Goal: Find specific page/section: Find specific page/section

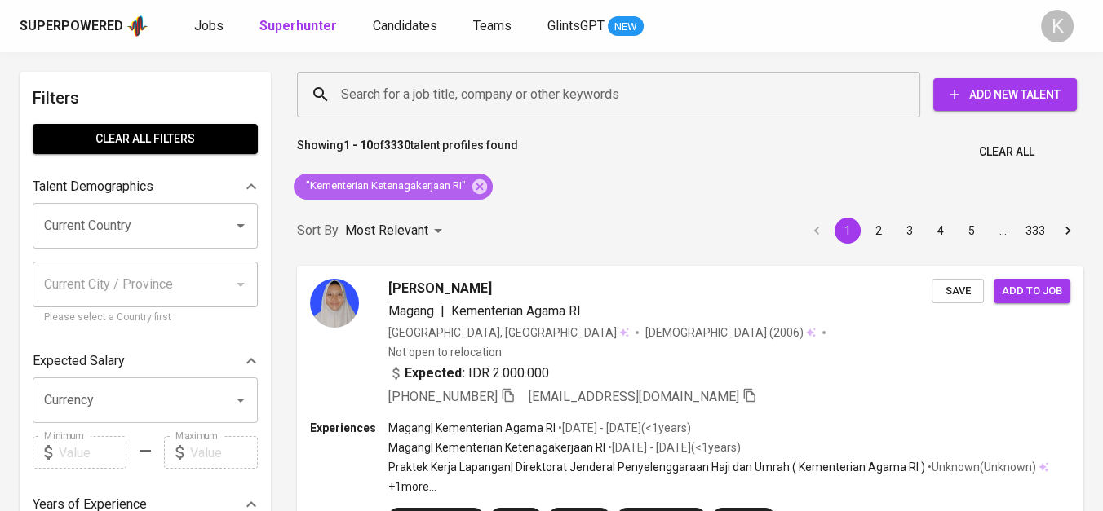
click at [480, 186] on icon at bounding box center [480, 187] width 18 height 18
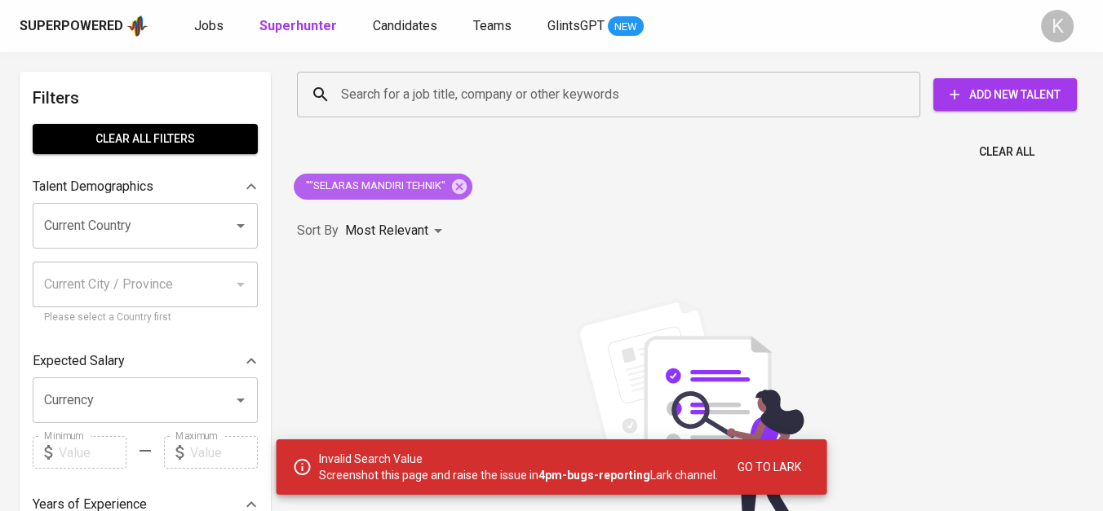
drag, startPoint x: 461, startPoint y: 186, endPoint x: 175, endPoint y: 9, distance: 336.6
click at [461, 186] on icon at bounding box center [459, 186] width 15 height 15
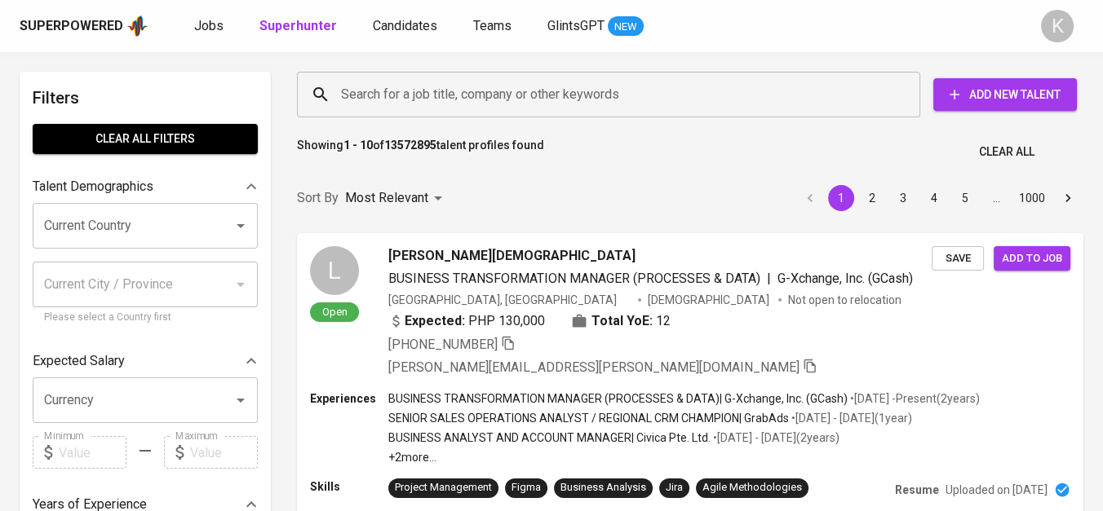
click at [427, 108] on input "Search for a job title, company or other keywords" at bounding box center [612, 94] width 551 height 31
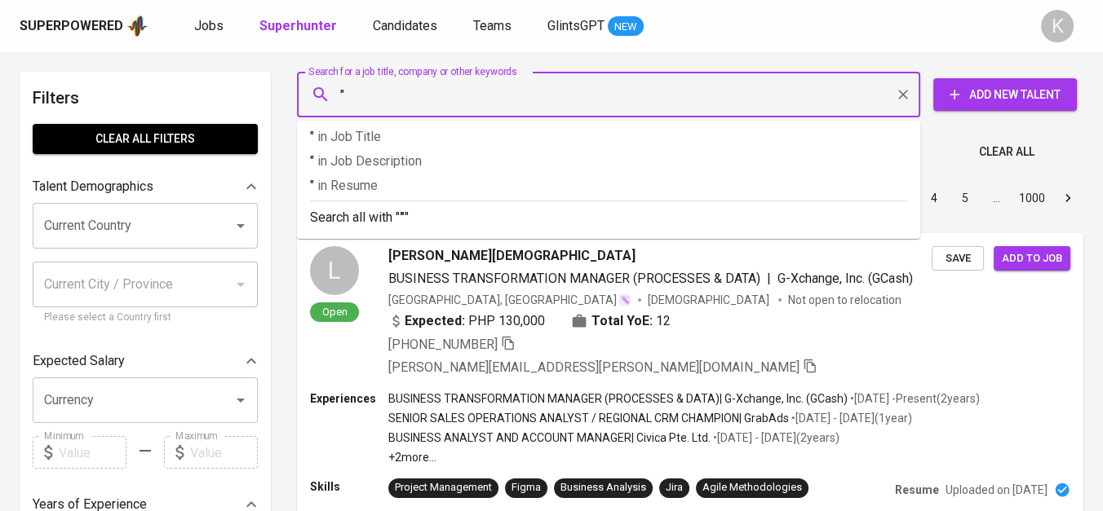
paste input "SELARAS MANDIRI TEHNIK"
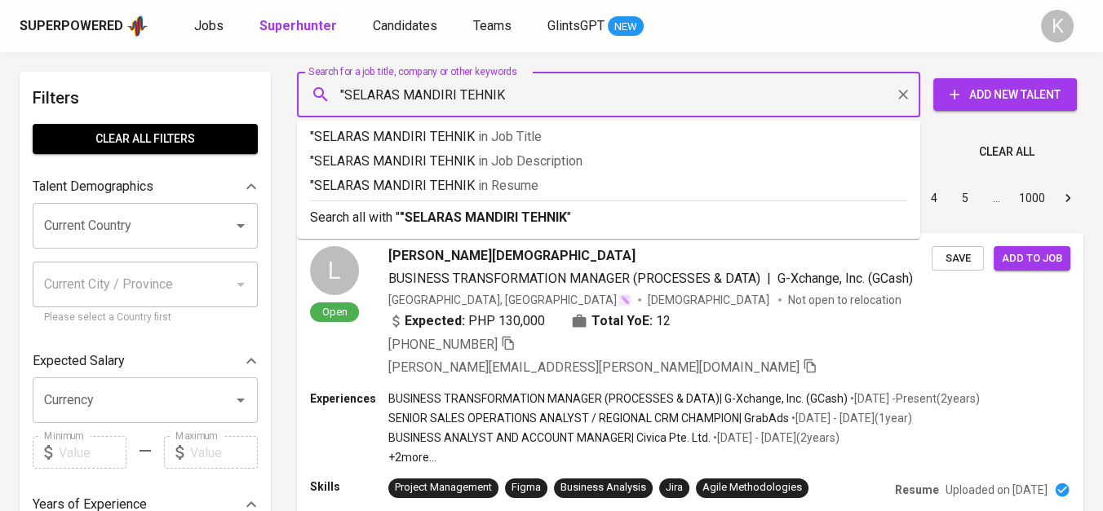
type input ""SELARAS MANDIRI TEHNIK""
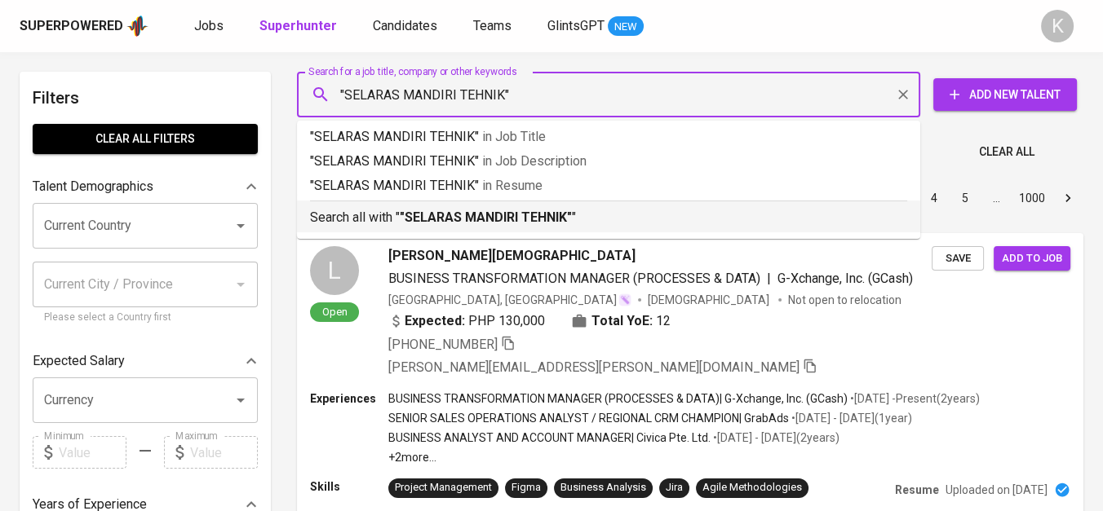
click at [438, 207] on div "Search all with " "SELARAS MANDIRI TEHNIK" "" at bounding box center [608, 214] width 597 height 27
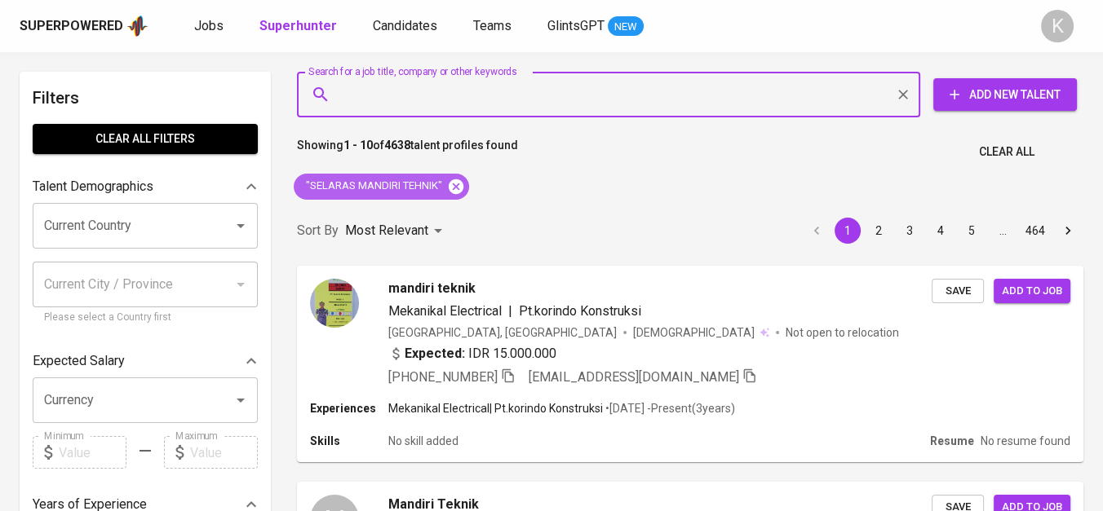
click at [460, 187] on icon at bounding box center [456, 186] width 15 height 15
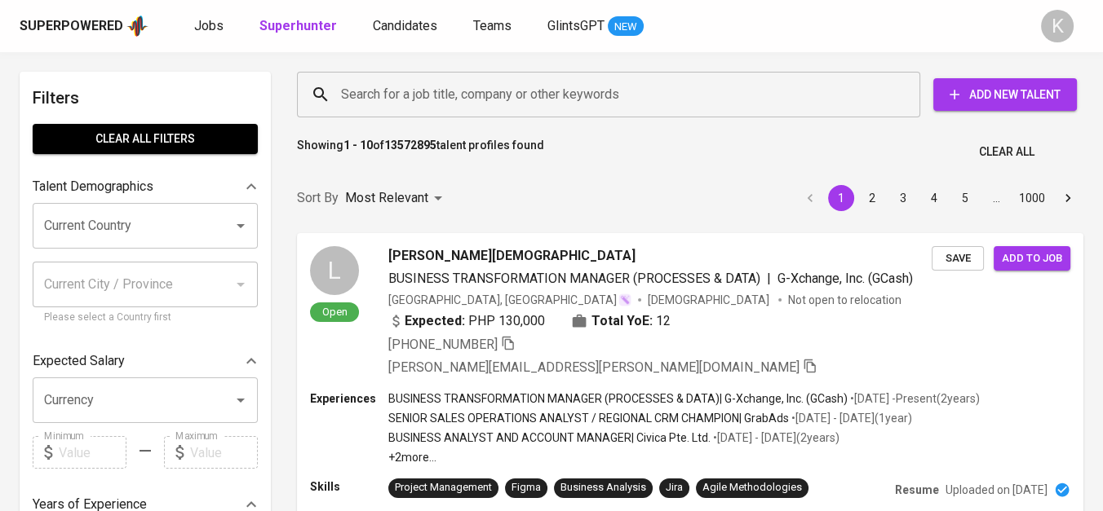
click at [484, 108] on input "Search for a job title, company or other keywords" at bounding box center [612, 94] width 551 height 31
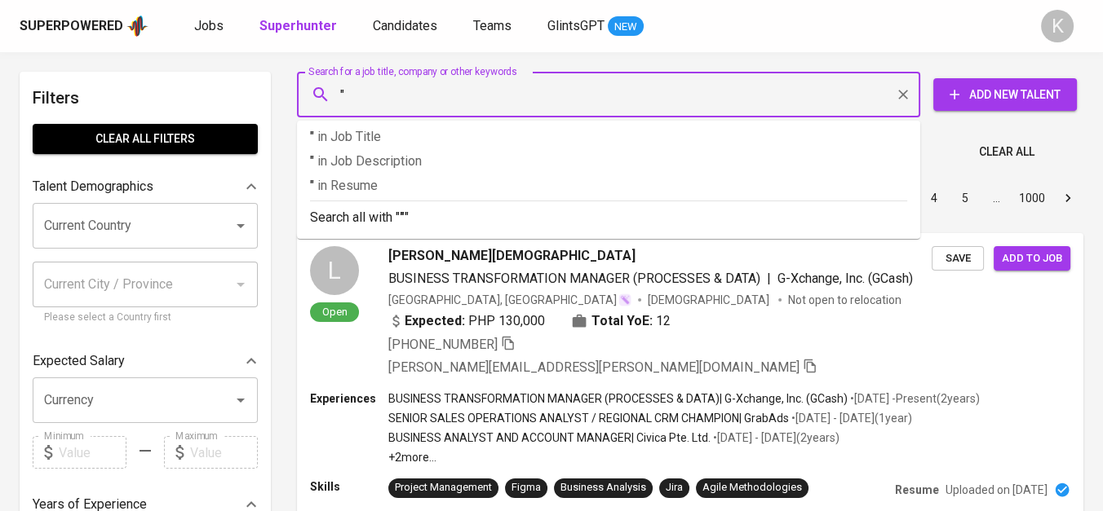
paste input "https://www.ramah.co.id/"
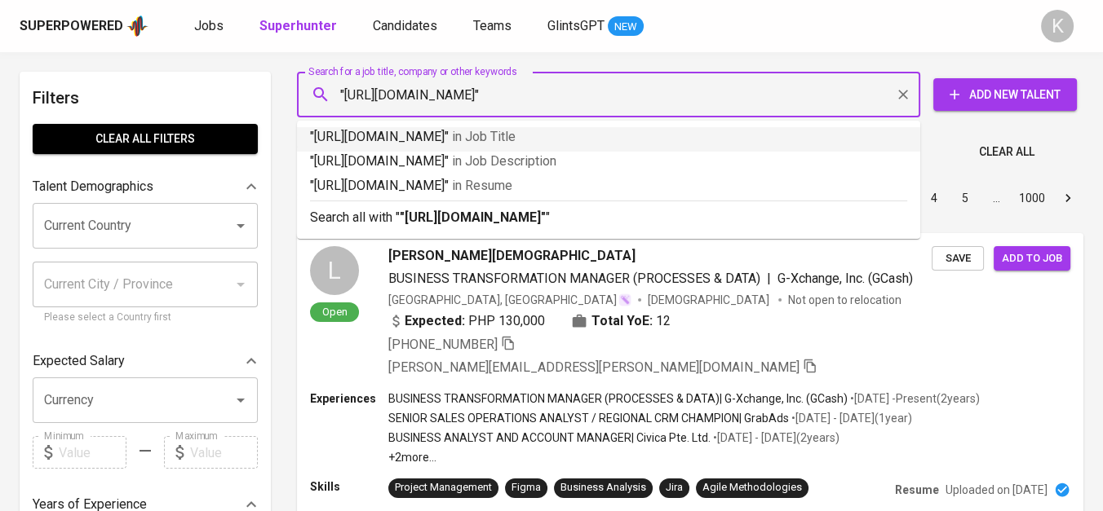
drag, startPoint x: 343, startPoint y: 102, endPoint x: 449, endPoint y: 117, distance: 107.1
click at [442, 114] on div ""https://www.ramah.co.id/" Search for a job title, company or other keywords" at bounding box center [608, 95] width 623 height 46
click at [339, 100] on input ""https://www.ramah.co.id/"" at bounding box center [612, 94] width 551 height 31
drag, startPoint x: 344, startPoint y: 96, endPoint x: 492, endPoint y: 114, distance: 148.7
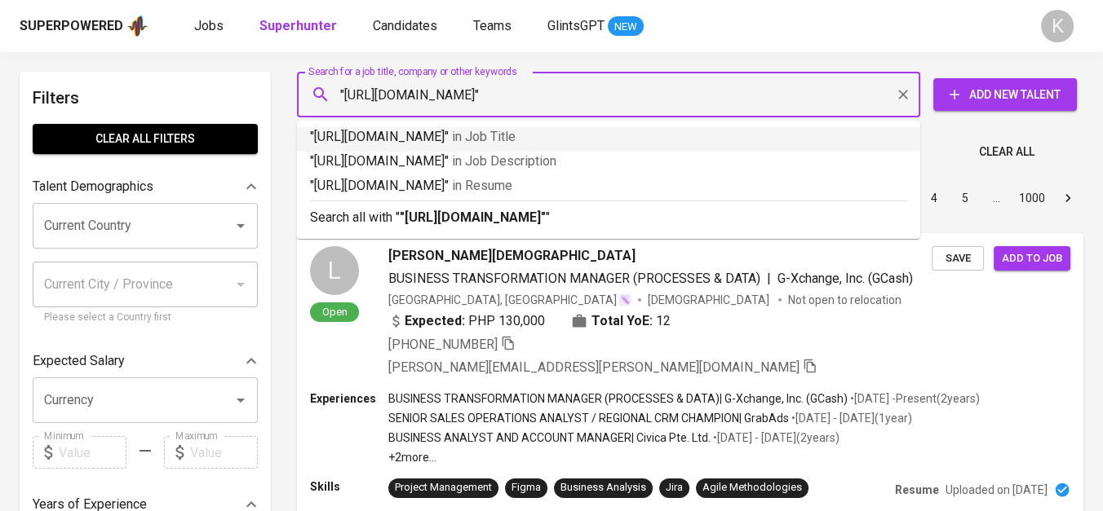
click at [492, 114] on div ""https://www.ramah.co.id/" Search for a job title, company or other keywords" at bounding box center [608, 95] width 623 height 46
paste input "Rekadaya Mandiri Hutama"
type input ""Rekadaya Mandiri Hutama""
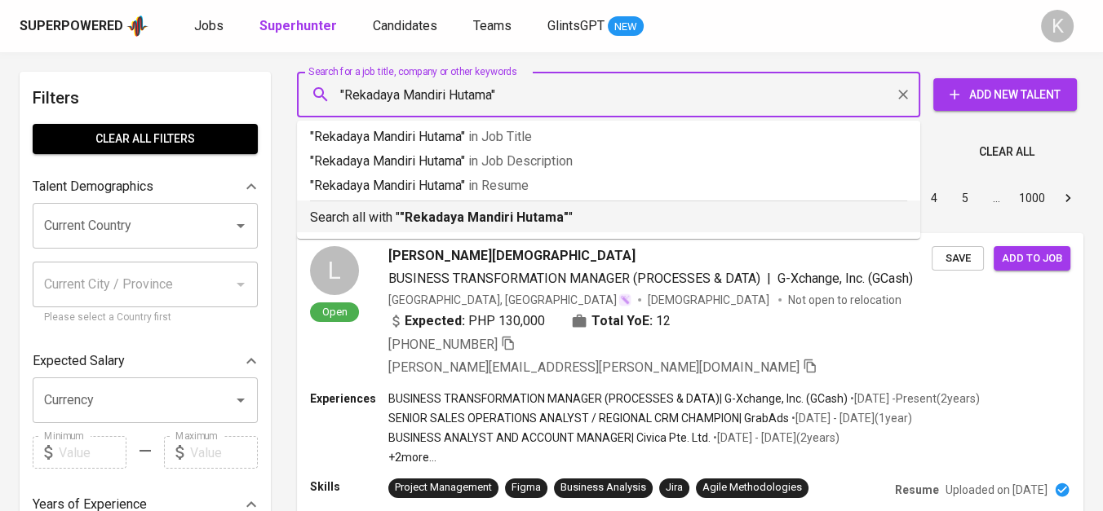
click at [538, 216] on b ""Rekadaya Mandiri Hutama"" at bounding box center [484, 217] width 169 height 15
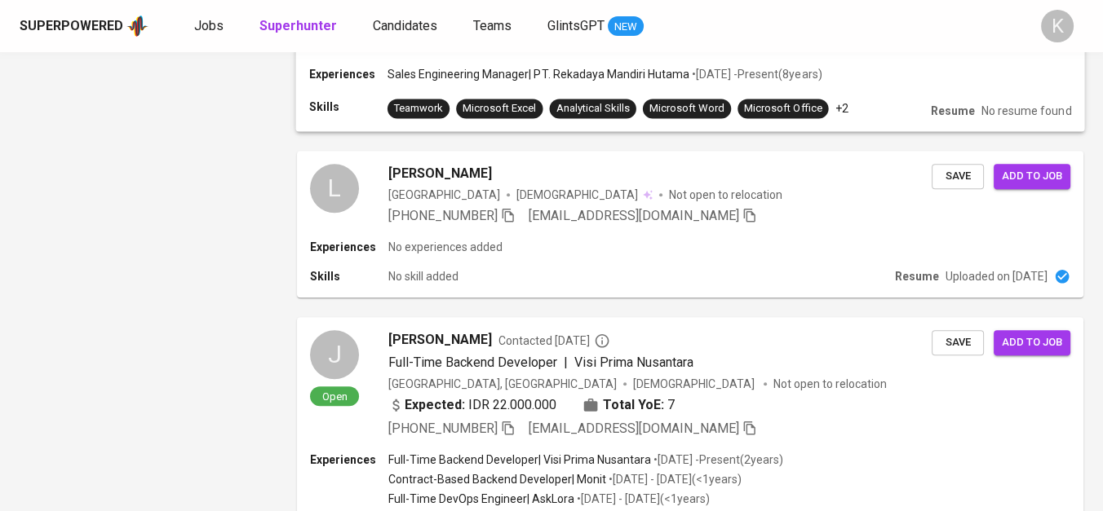
scroll to position [1268, 0]
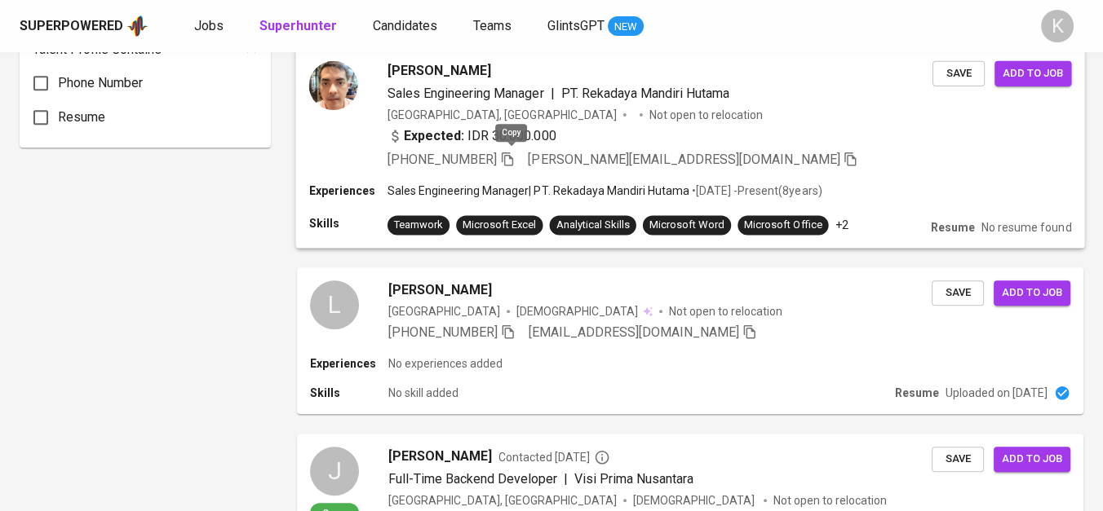
click at [509, 152] on icon "button" at bounding box center [507, 159] width 15 height 15
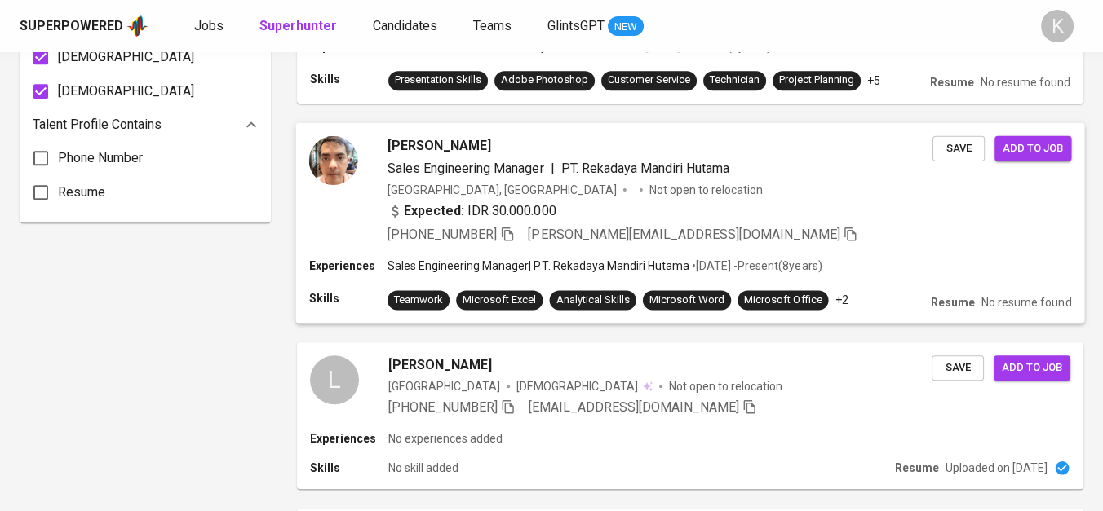
scroll to position [1178, 0]
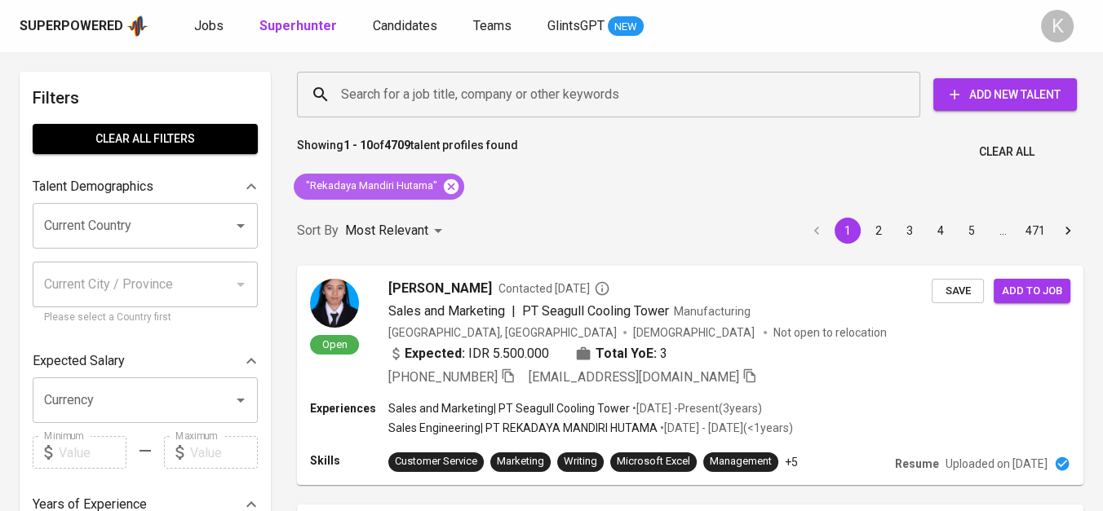
click at [450, 179] on icon at bounding box center [451, 186] width 15 height 15
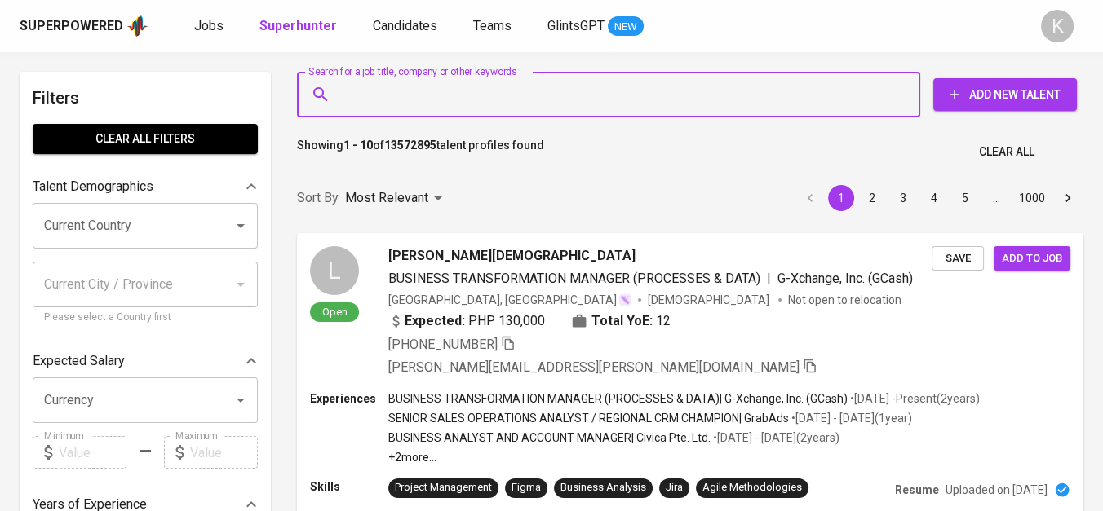
click at [446, 101] on input "Search for a job title, company or other keywords" at bounding box center [612, 94] width 551 height 31
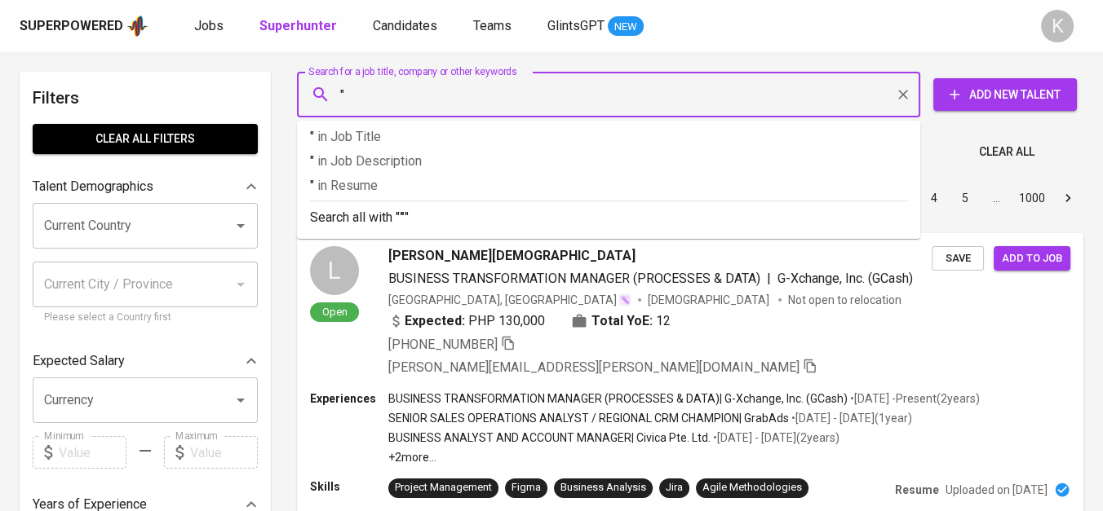
paste input "Indonesia Dirtajaya Aneka Industri Box"
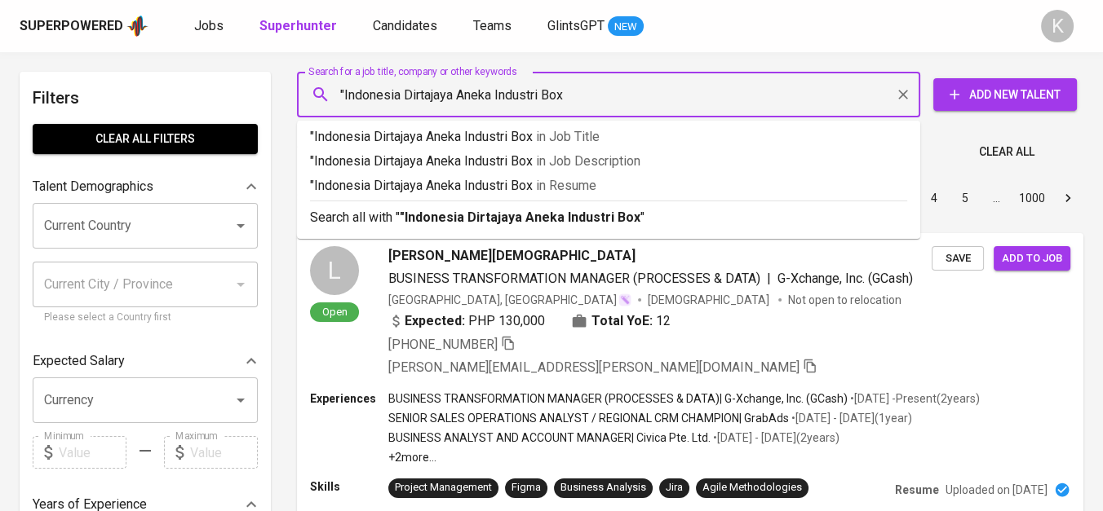
type input ""Indonesia Dirtajaya Aneka Industri Box""
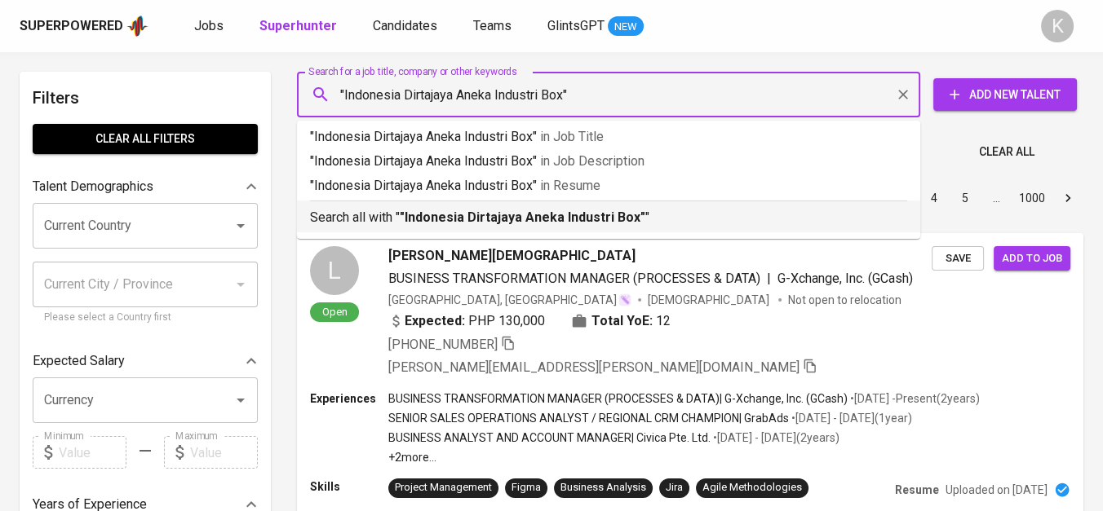
drag, startPoint x: 485, startPoint y: 224, endPoint x: 469, endPoint y: 250, distance: 29.7
click at [485, 229] on li "Search all with " "Indonesia Dirtajaya Aneka Industri Box" "" at bounding box center [608, 217] width 623 height 32
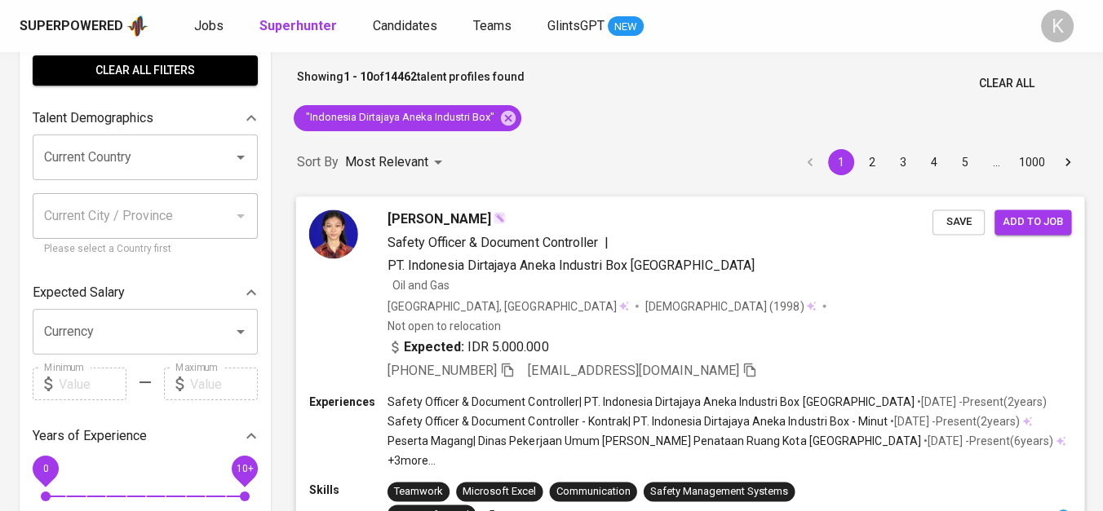
scroll to position [153, 0]
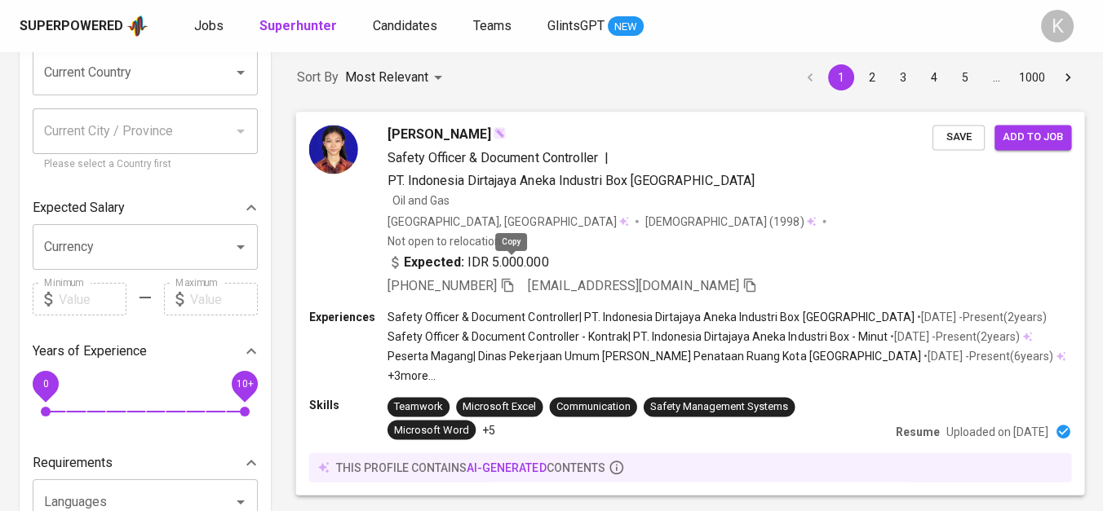
click at [510, 277] on icon "button" at bounding box center [507, 284] width 15 height 15
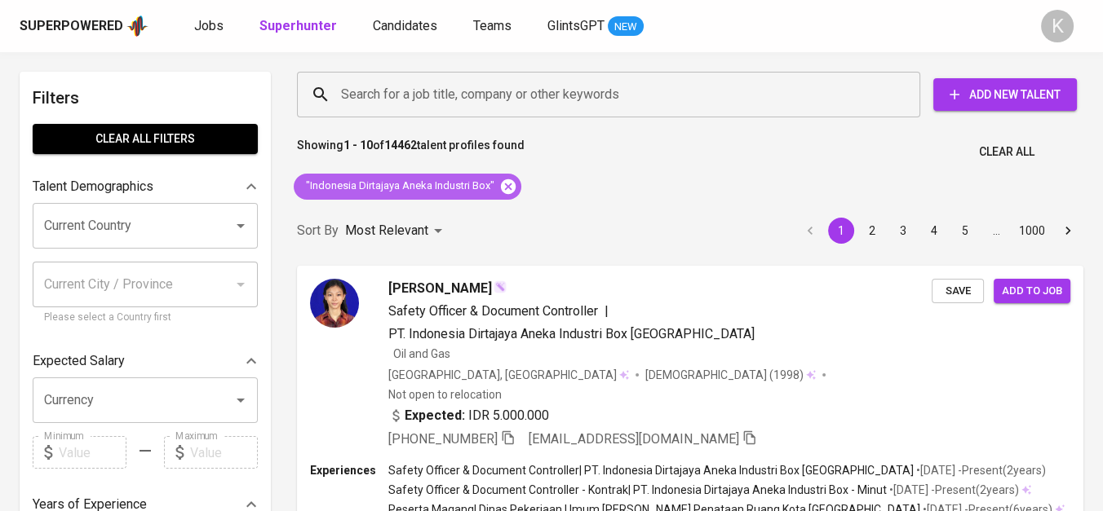
click at [503, 181] on icon at bounding box center [508, 186] width 15 height 15
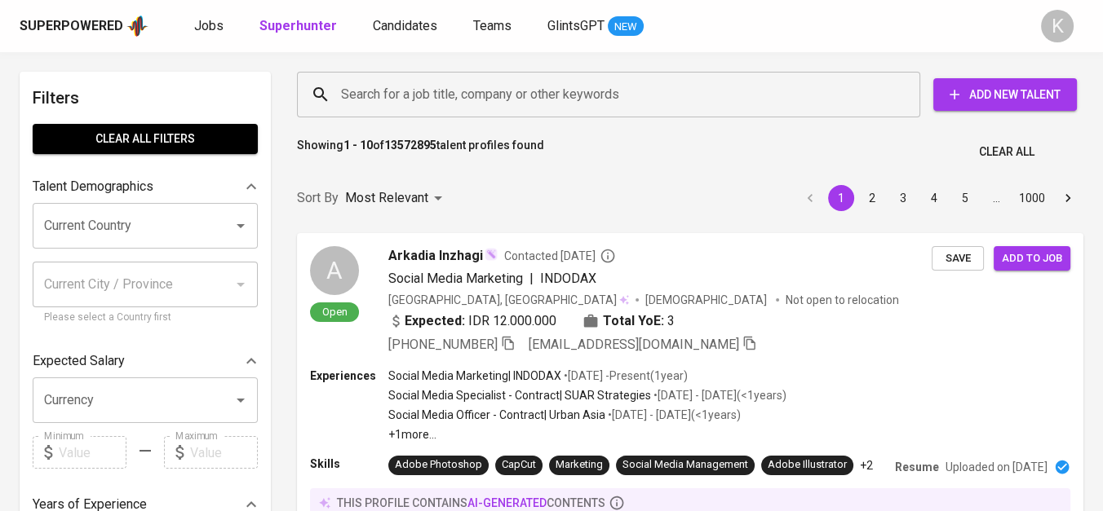
click at [485, 111] on div "Search for a job title, company or other keywords" at bounding box center [608, 95] width 623 height 46
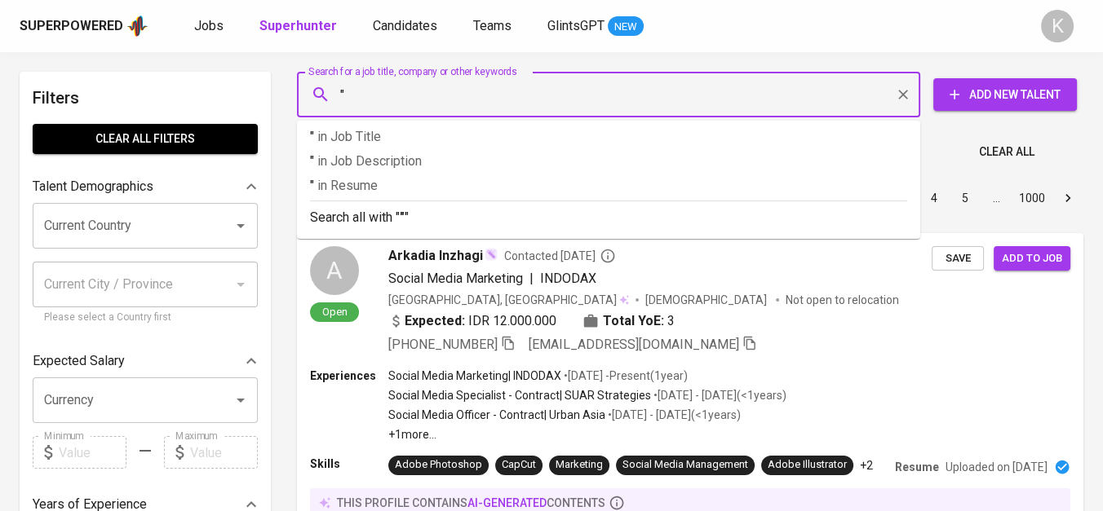
paste input "HALMAHERA TRANSPORTASI ENERGI"
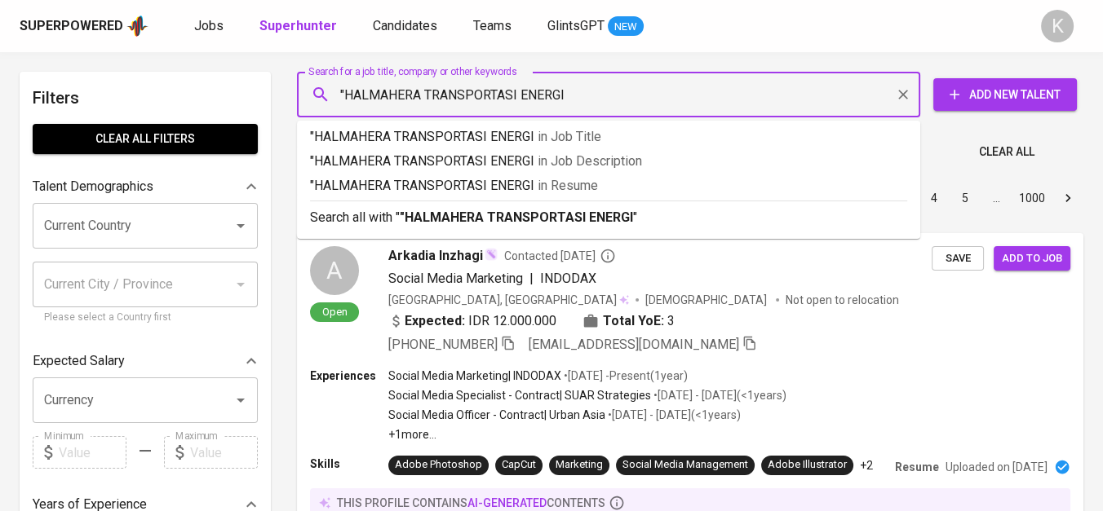
type input ""HALMAHERA TRANSPORTASI ENERGI""
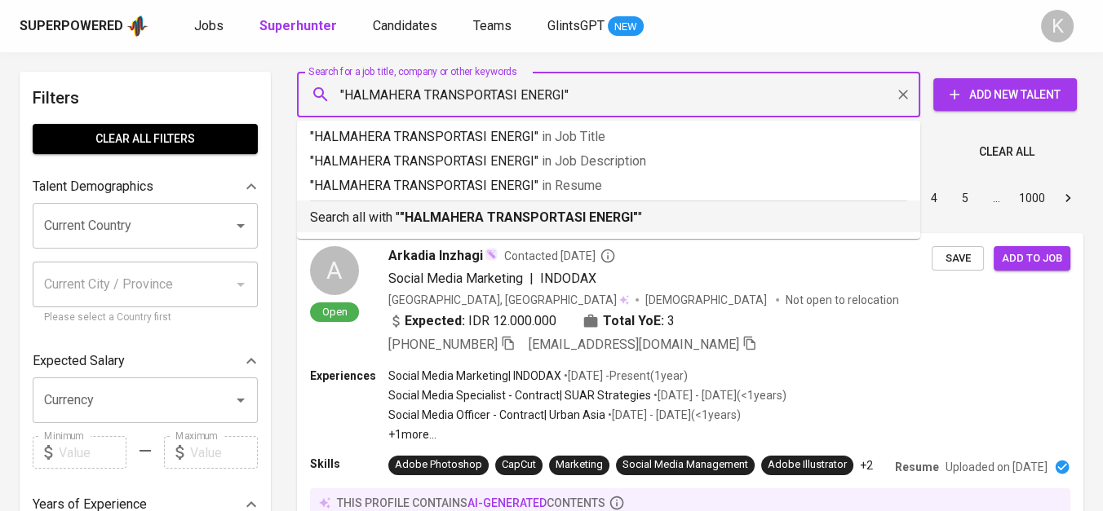
click at [549, 218] on b ""HALMAHERA TRANSPORTASI ENERGI"" at bounding box center [519, 217] width 238 height 15
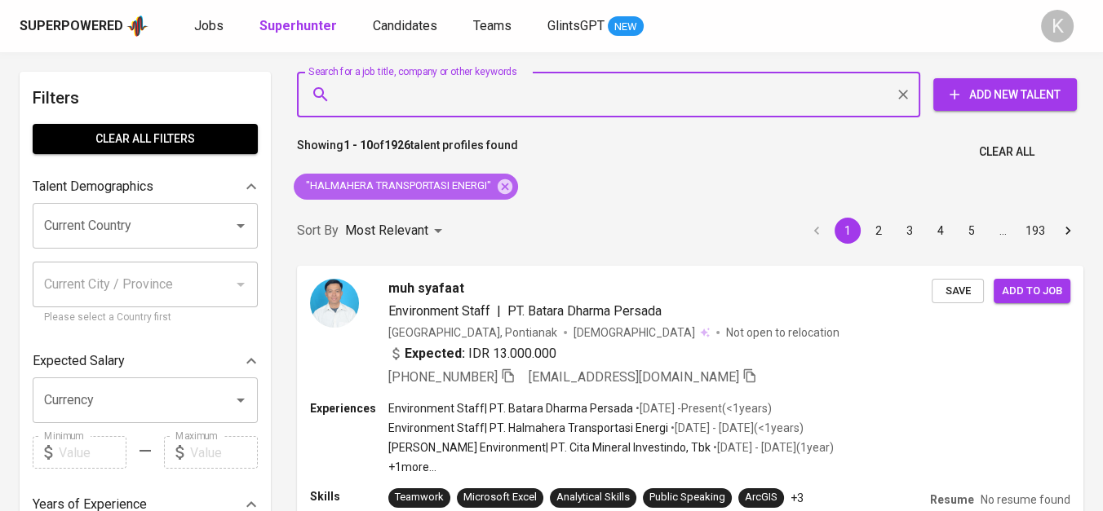
drag, startPoint x: 498, startPoint y: 188, endPoint x: 552, endPoint y: 9, distance: 187.6
click at [498, 188] on icon at bounding box center [505, 187] width 18 height 18
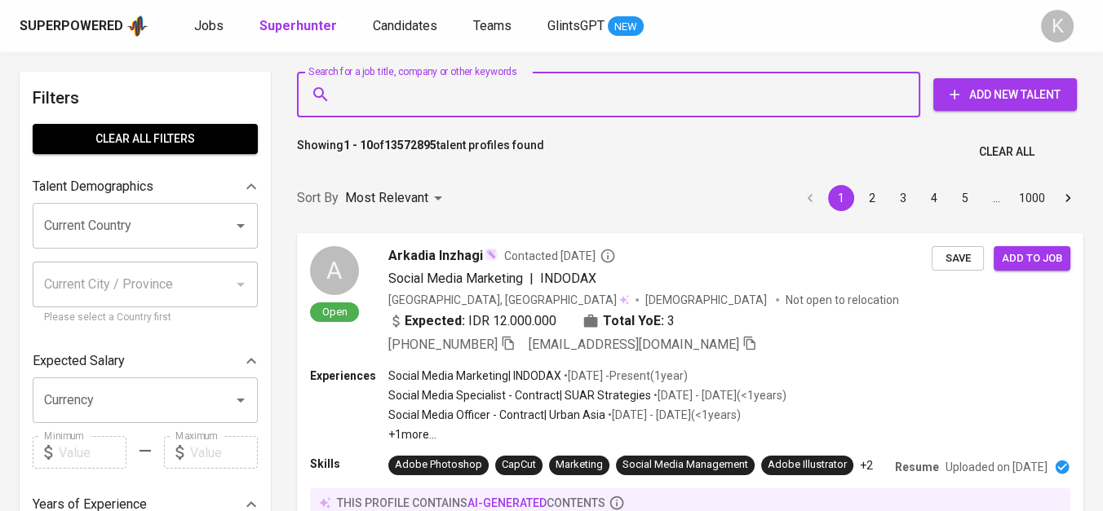
click at [485, 98] on input "Search for a job title, company or other keywords" at bounding box center [612, 94] width 551 height 31
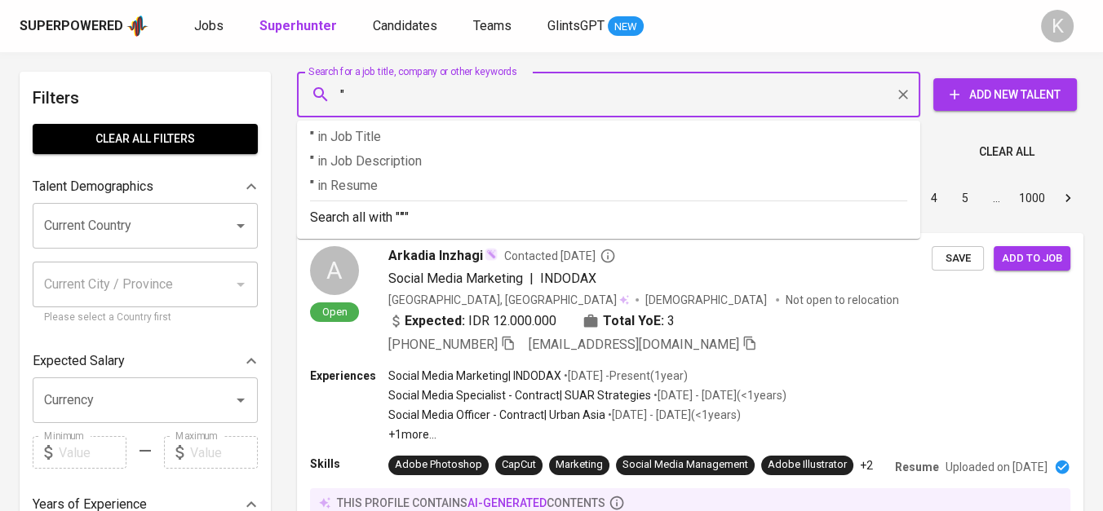
paste input "PT Gokko Mirai [GEOGRAPHIC_DATA]"
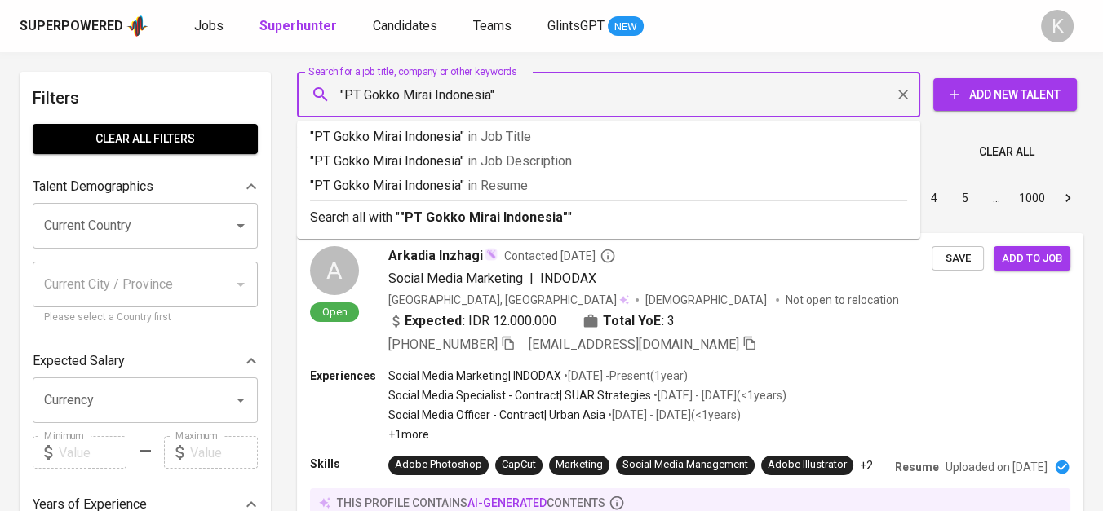
click at [362, 98] on input ""PT Gokko Mirai Indonesia"" at bounding box center [612, 94] width 551 height 31
type input ""Gokko Mirai Indonesia""
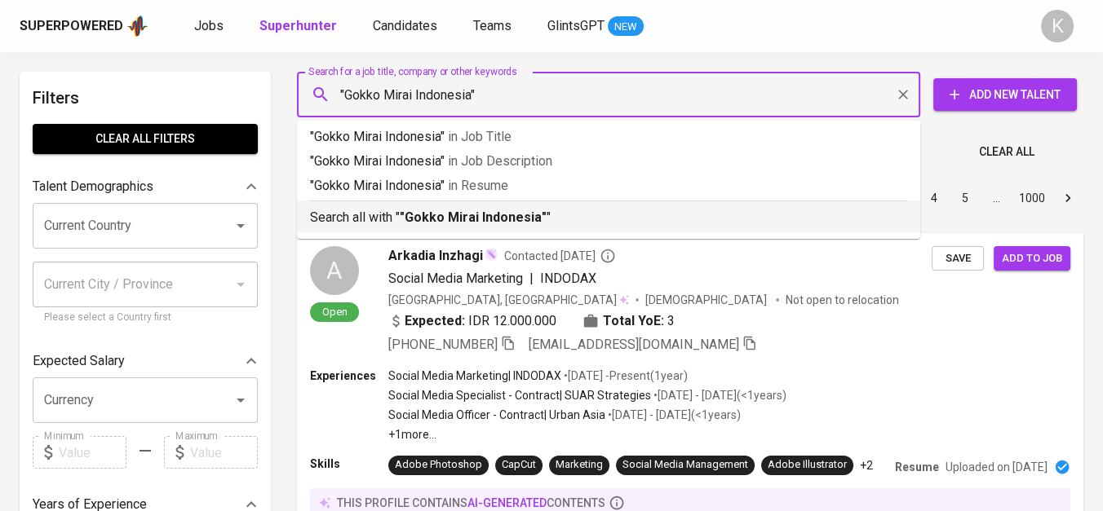
click at [408, 226] on p "Search all with " "Gokko Mirai Indonesia" "" at bounding box center [608, 218] width 597 height 20
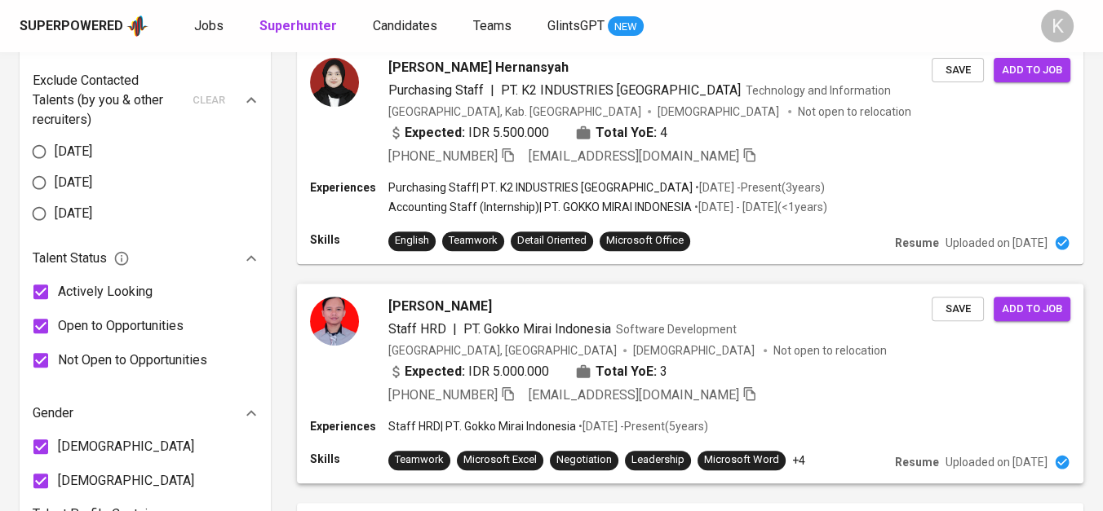
scroll to position [816, 0]
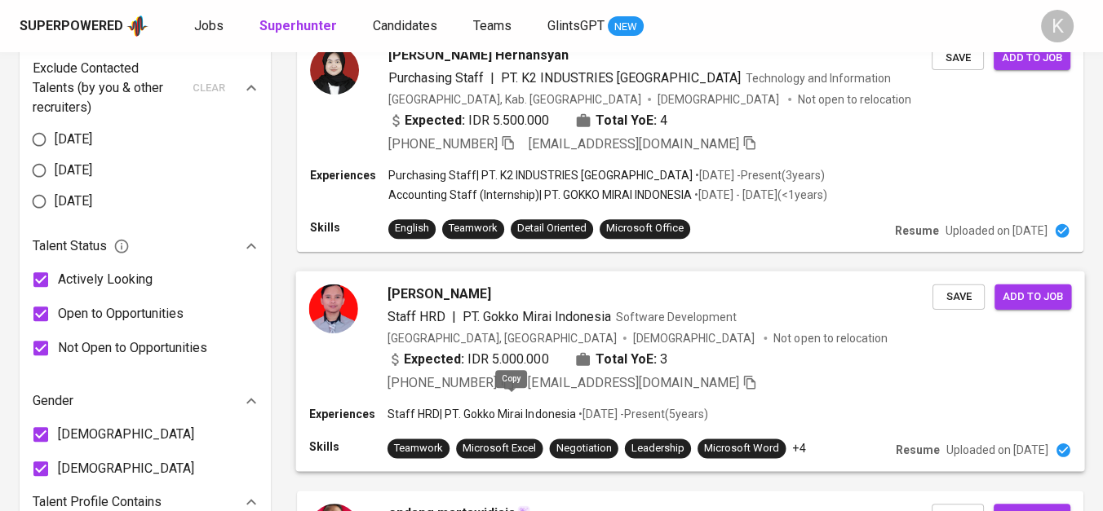
click at [513, 389] on icon "button" at bounding box center [507, 382] width 11 height 14
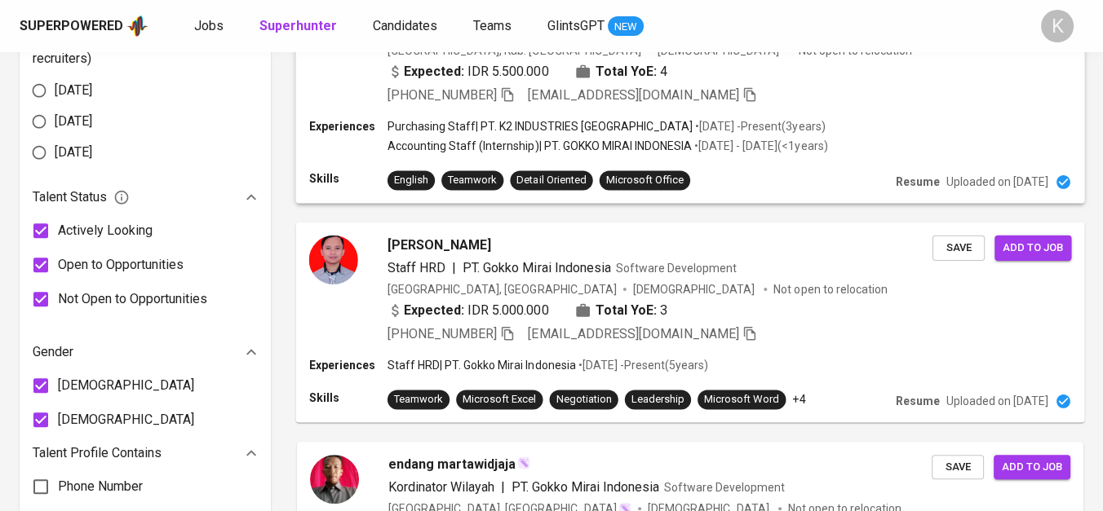
scroll to position [906, 0]
